Goal: Task Accomplishment & Management: Complete application form

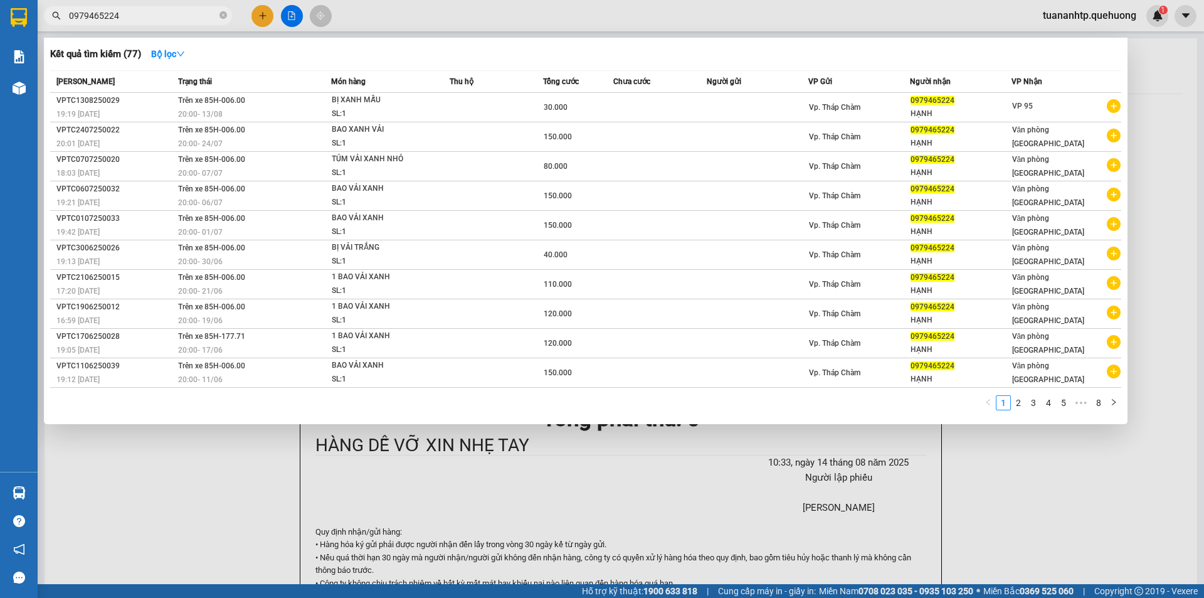
click at [253, 16] on div at bounding box center [602, 299] width 1204 height 598
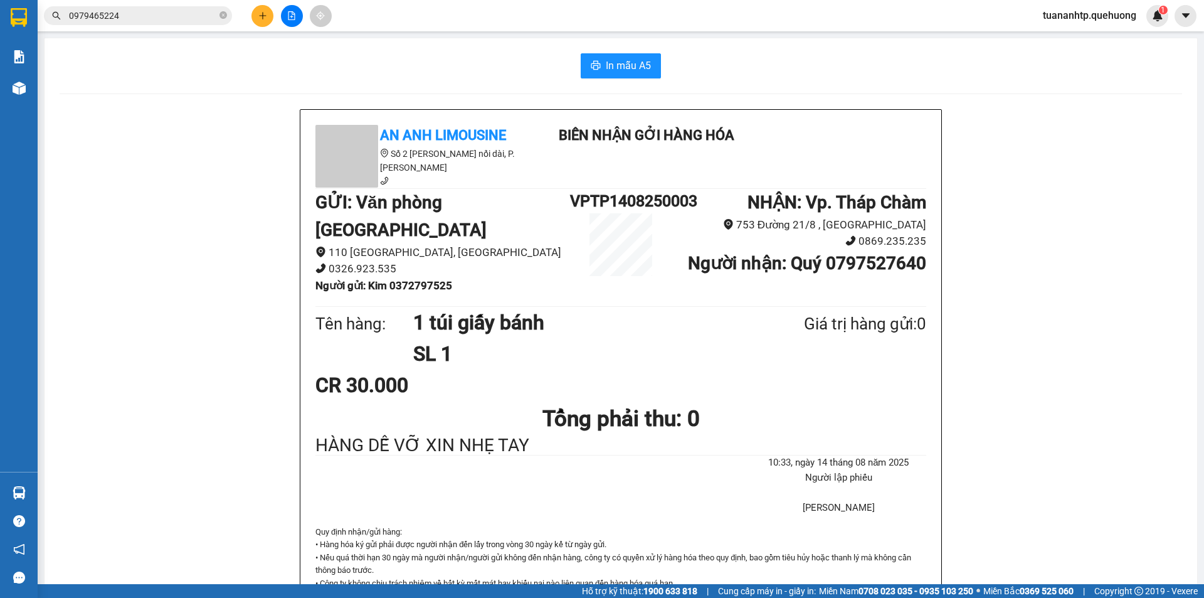
click at [253, 16] on button at bounding box center [262, 16] width 22 height 22
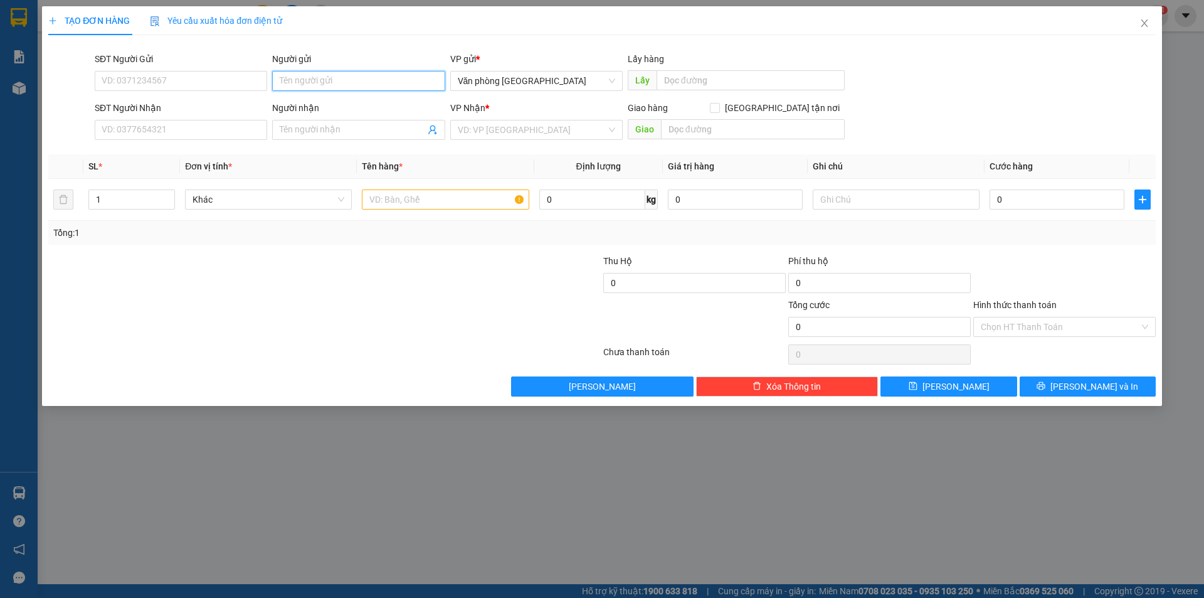
click at [292, 75] on input "Người gửi" at bounding box center [358, 81] width 172 height 20
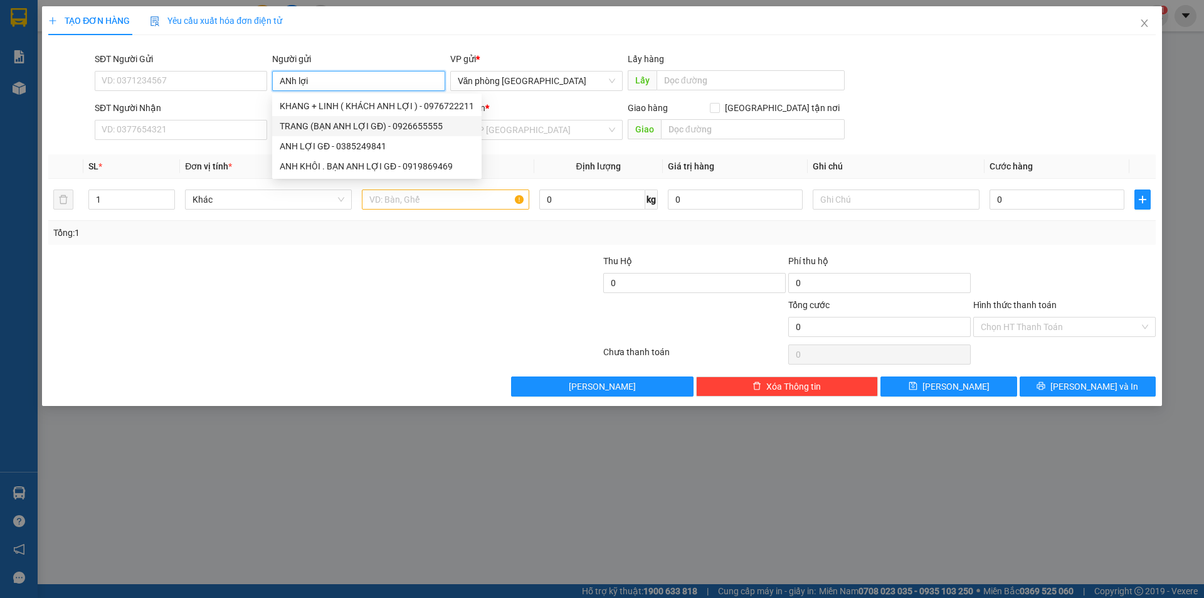
type input "ANh lợi"
click at [211, 92] on div "SĐT Người Gửi VD: 0371234567" at bounding box center [181, 74] width 172 height 44
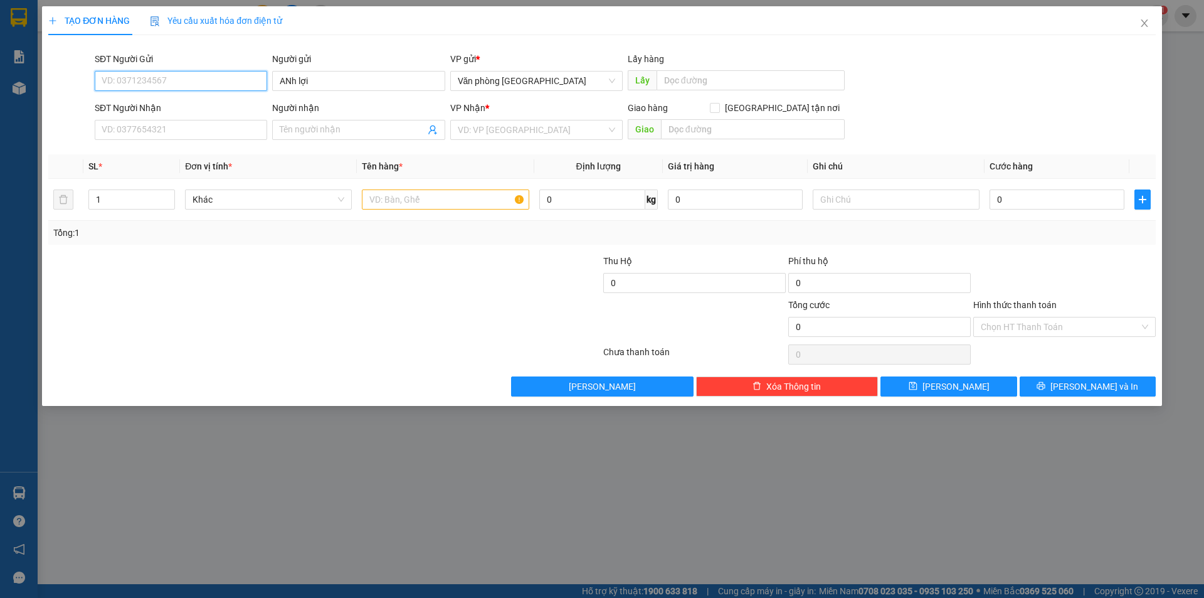
click at [226, 79] on input "SĐT Người Gửi" at bounding box center [181, 81] width 172 height 20
type input "0907028038"
click at [347, 134] on input "Người nhận" at bounding box center [352, 130] width 145 height 14
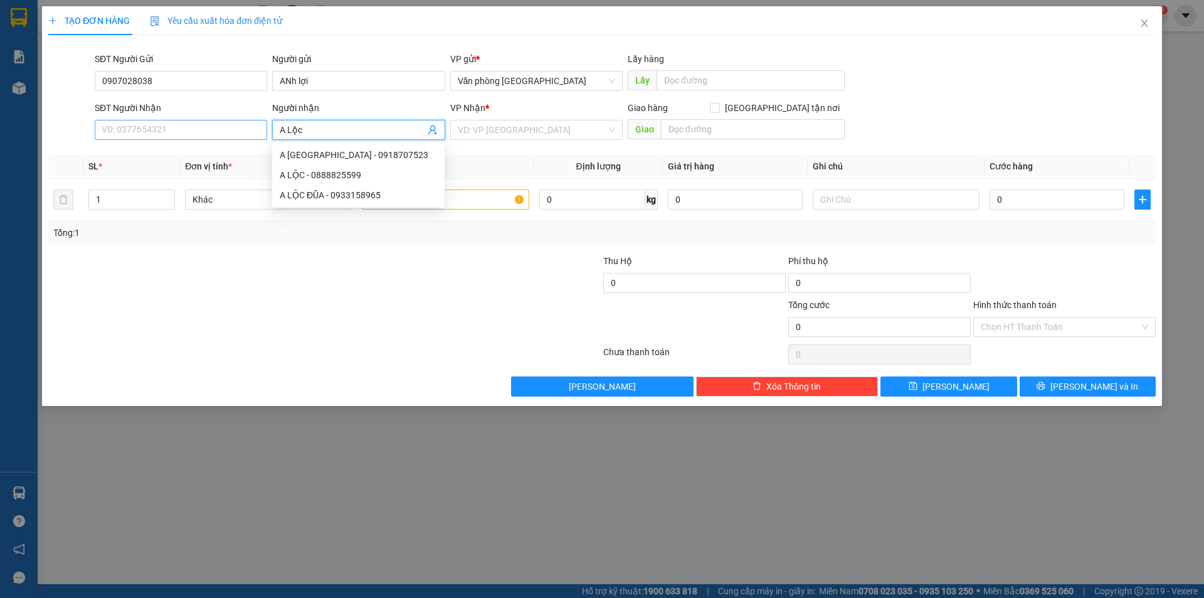
type input "A Lộc"
click at [211, 133] on input "SĐT Người Nhận" at bounding box center [181, 130] width 172 height 20
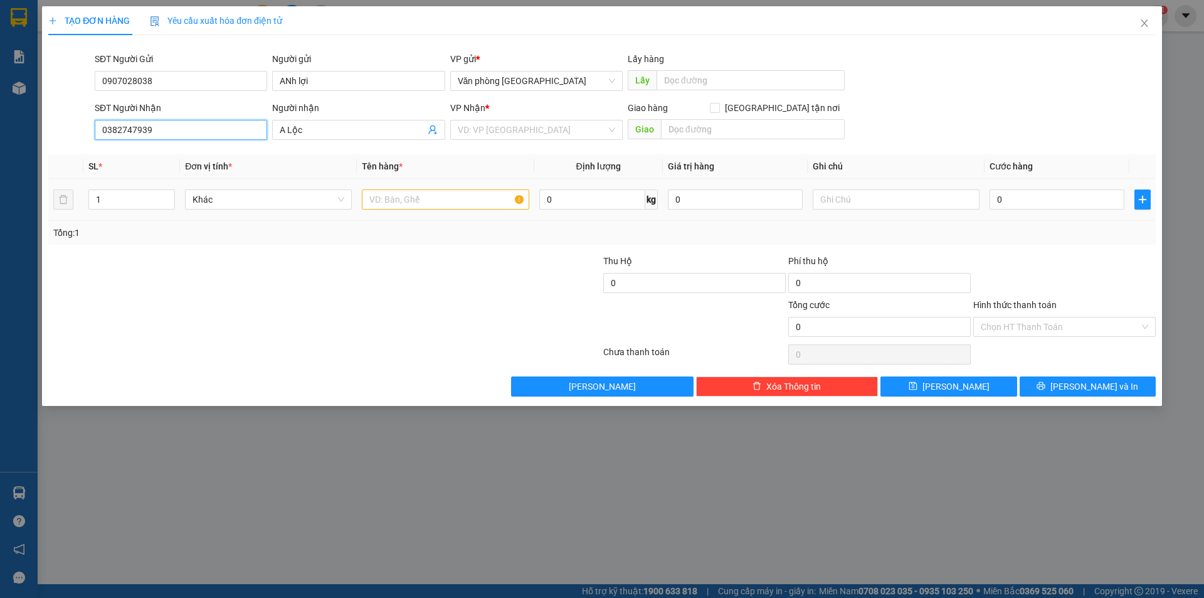
type input "0382747939"
click at [397, 201] on input "text" at bounding box center [445, 199] width 167 height 20
type input "X"
type input "1 Xe máy Điện"
click at [467, 130] on input "search" at bounding box center [532, 129] width 149 height 19
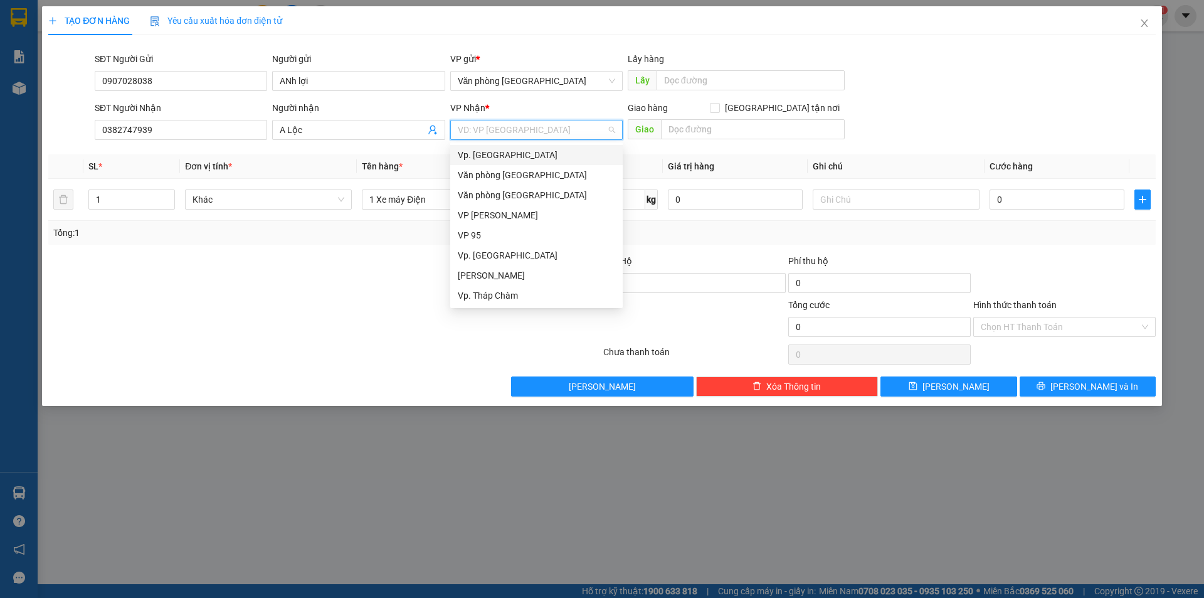
click at [555, 132] on input "search" at bounding box center [532, 129] width 149 height 19
click at [538, 155] on div "Vp. [GEOGRAPHIC_DATA]" at bounding box center [536, 155] width 157 height 14
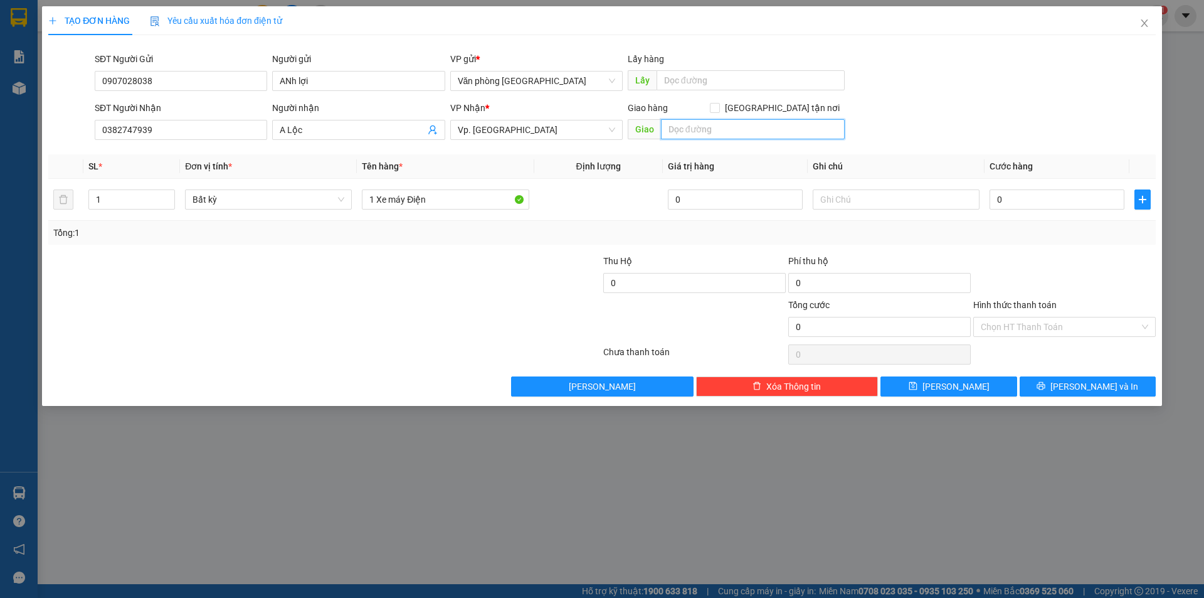
click at [734, 132] on input "text" at bounding box center [753, 129] width 184 height 20
type input "[PERSON_NAME]"
click at [1046, 200] on input "0" at bounding box center [1056, 199] width 135 height 20
type input "3"
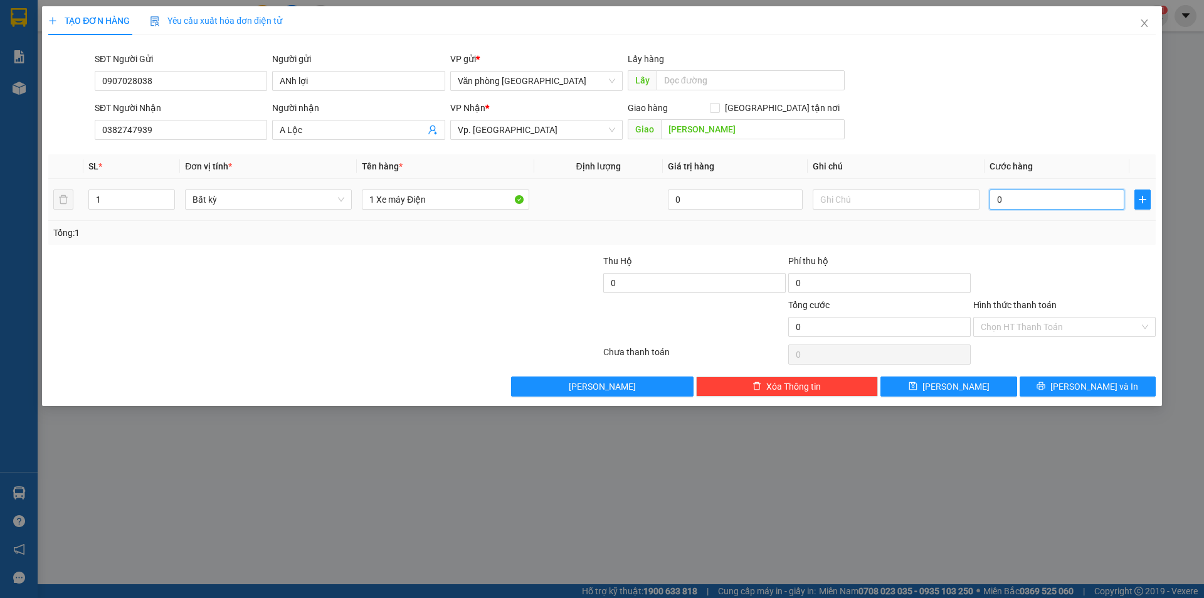
type input "3"
type input "30"
type input "300"
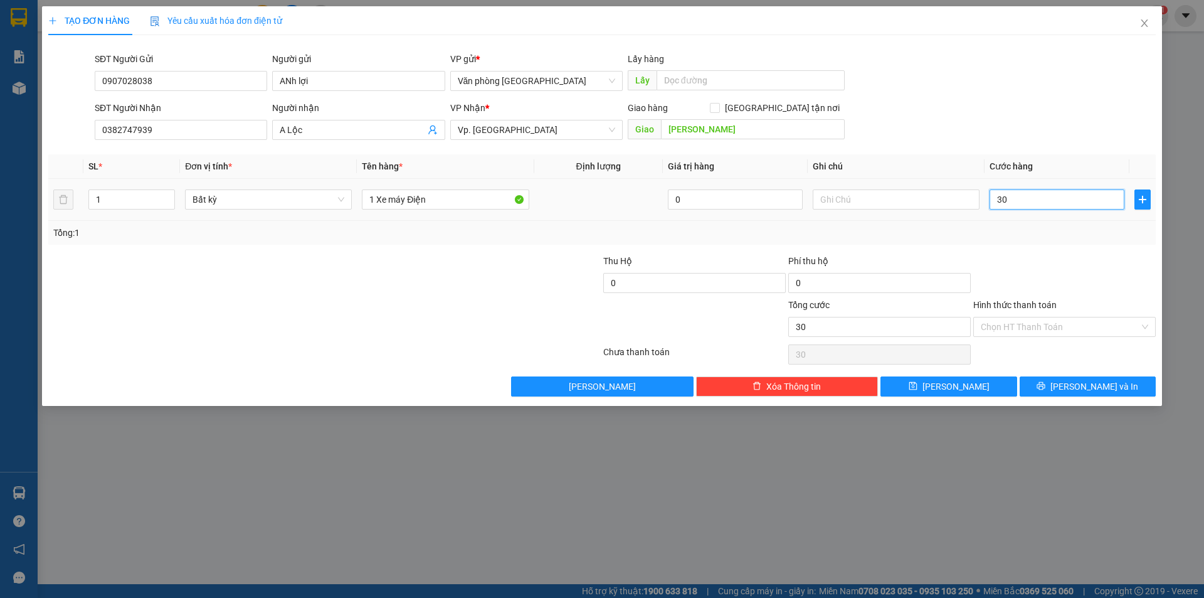
type input "300"
type input "3.000"
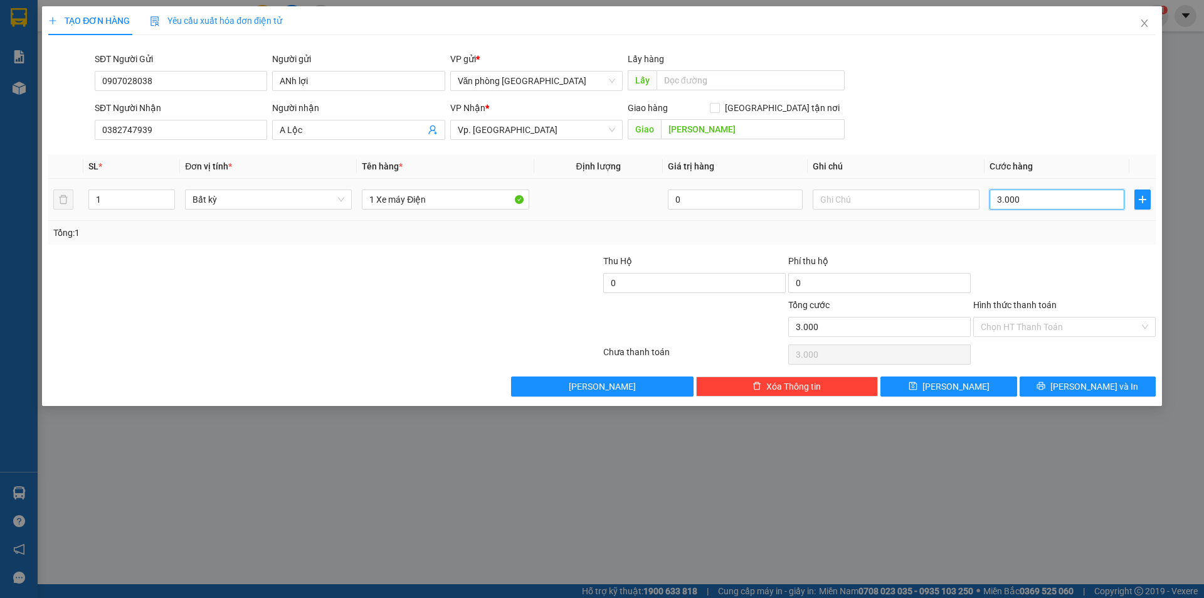
type input "30.000"
type input "300.000"
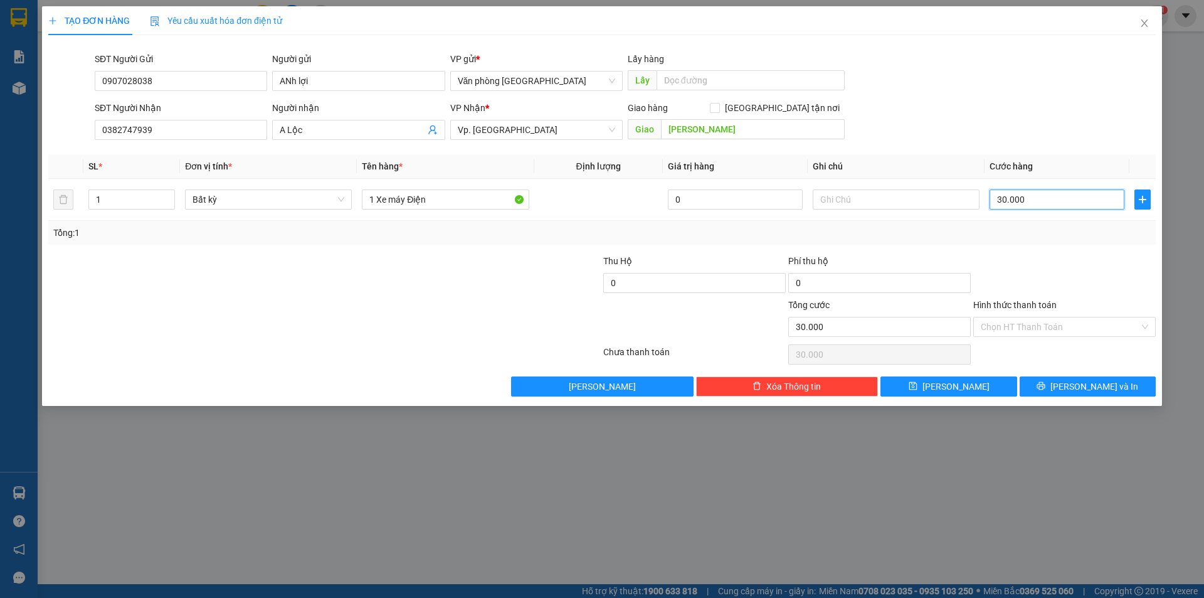
type input "300.000"
click at [994, 323] on input "Hình thức thanh toán" at bounding box center [1060, 326] width 159 height 19
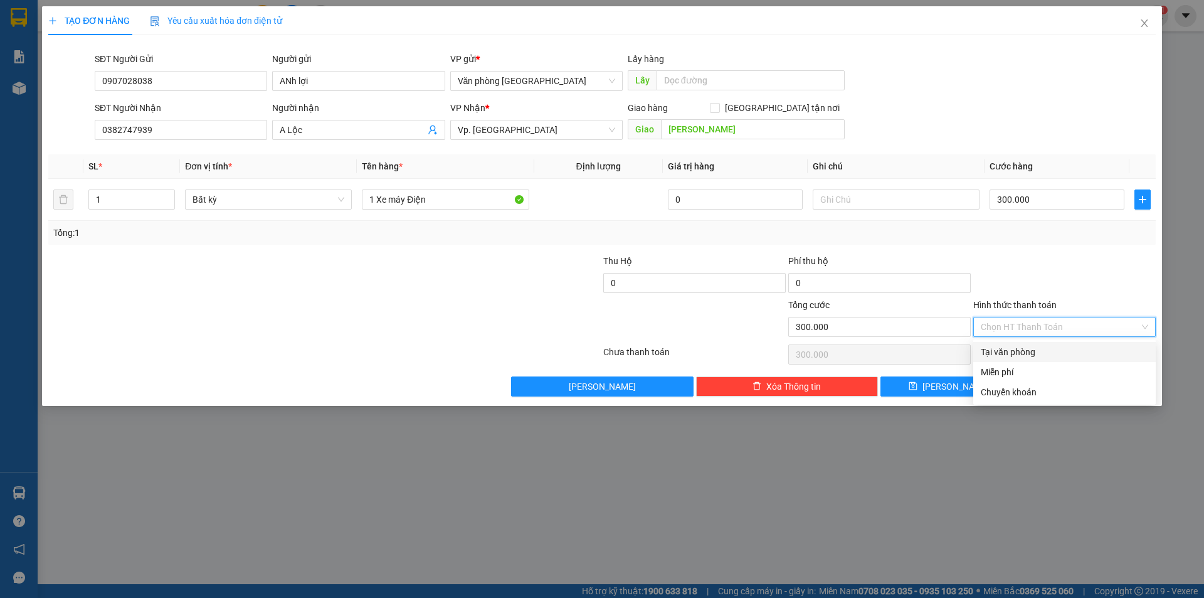
click at [1040, 256] on div at bounding box center [1064, 276] width 185 height 44
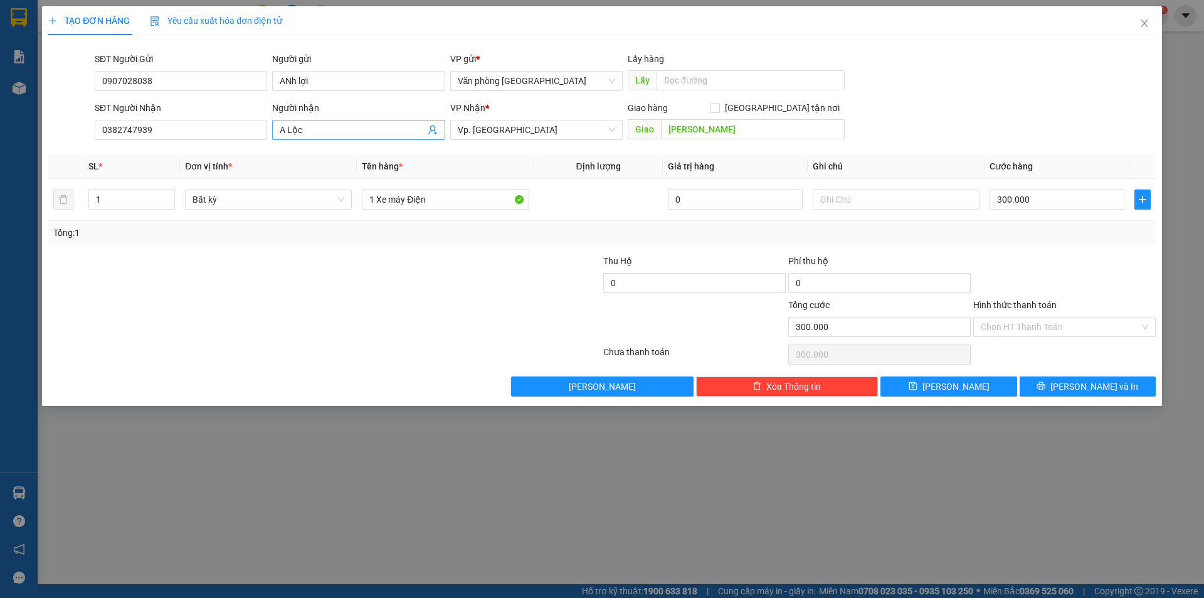
click at [350, 126] on input "A Lộc" at bounding box center [352, 130] width 145 height 14
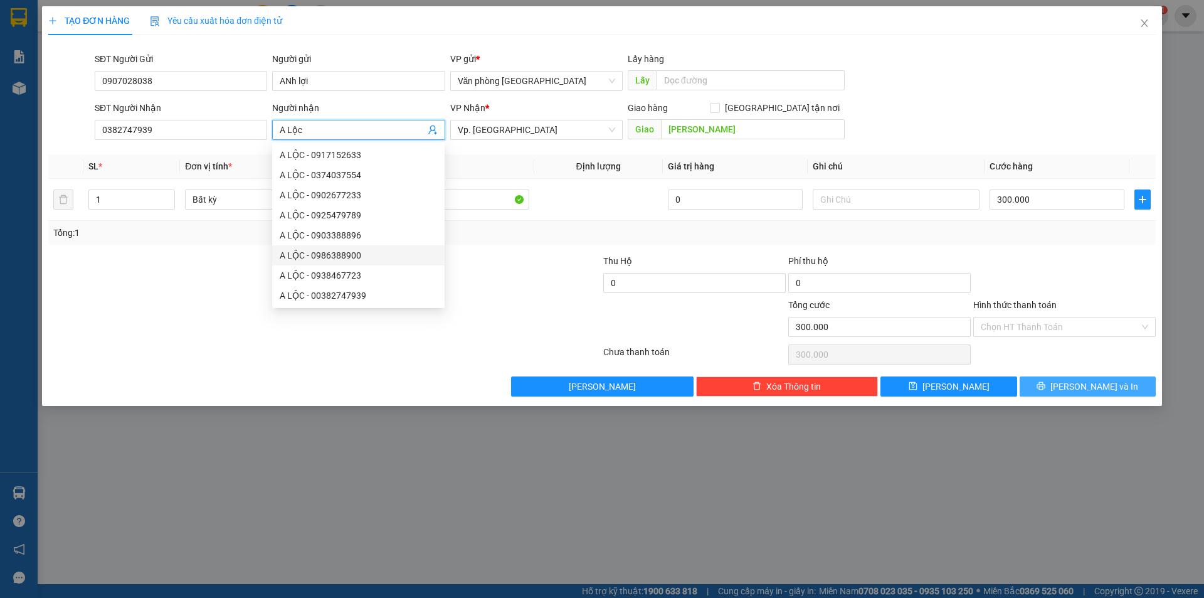
type input "A Lộc"
click at [1102, 390] on span "[PERSON_NAME] và In" at bounding box center [1094, 386] width 88 height 14
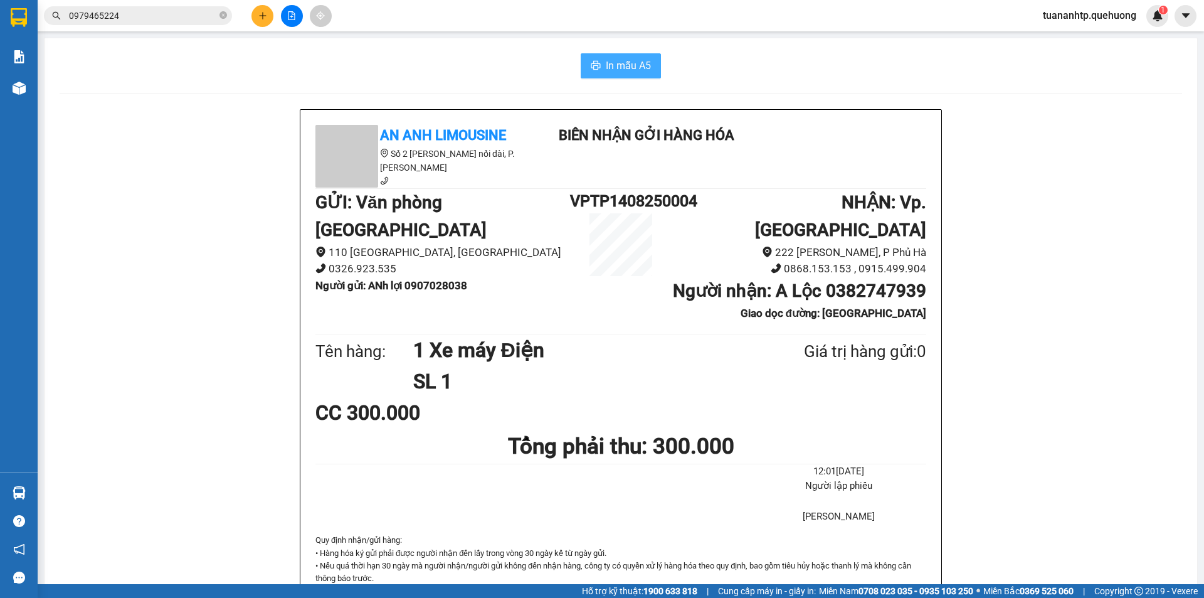
click at [631, 68] on span "In mẫu A5" at bounding box center [628, 66] width 45 height 16
